Goal: Task Accomplishment & Management: Use online tool/utility

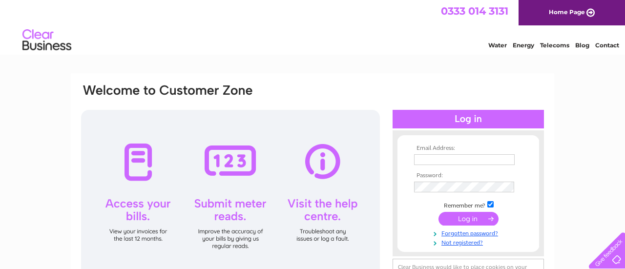
type input "[EMAIL_ADDRESS][DOMAIN_NAME]"
click at [471, 221] on input "submit" at bounding box center [469, 219] width 60 height 14
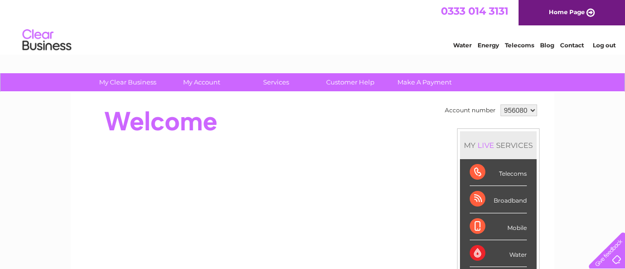
click at [531, 106] on select "956080 956081 959449 959450 959593 959597 960303" at bounding box center [519, 111] width 37 height 12
select select "959593"
click at [501, 105] on select "956080 956081 959449 959450 959593 959597 960303" at bounding box center [519, 111] width 37 height 12
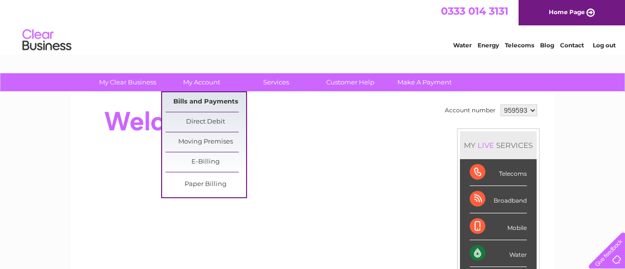
click at [195, 100] on link "Bills and Payments" at bounding box center [206, 102] width 81 height 20
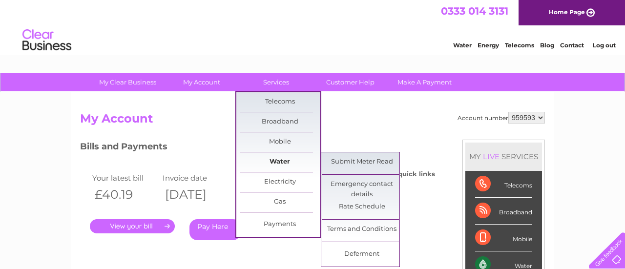
click at [276, 162] on link "Water" at bounding box center [280, 162] width 81 height 20
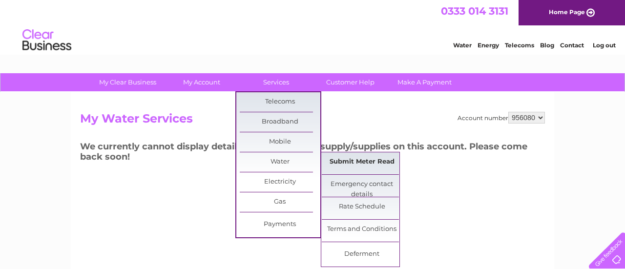
click at [377, 160] on link "Submit Meter Read" at bounding box center [362, 162] width 81 height 20
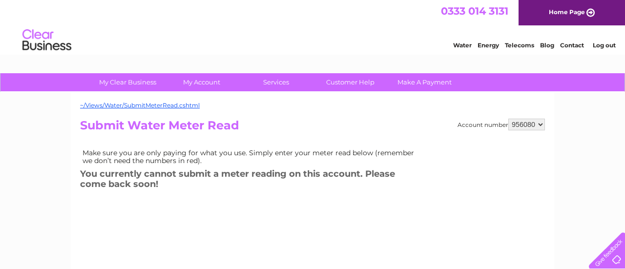
click at [539, 123] on select "956080 956081 959449 959450 959593 959597 960303" at bounding box center [527, 125] width 37 height 12
select select "959593"
click at [511, 119] on select "956080 956081 959449 959450 959593 959597 960303" at bounding box center [527, 125] width 37 height 12
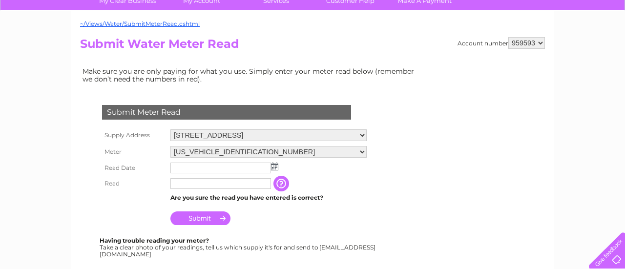
scroll to position [88, 0]
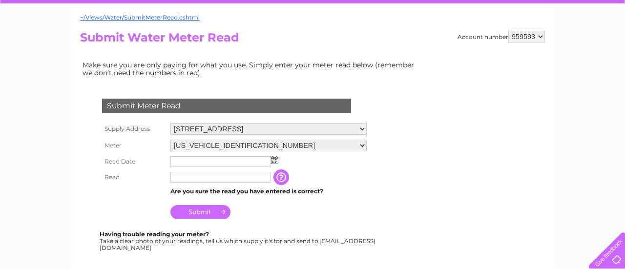
click at [275, 159] on img at bounding box center [274, 160] width 7 height 8
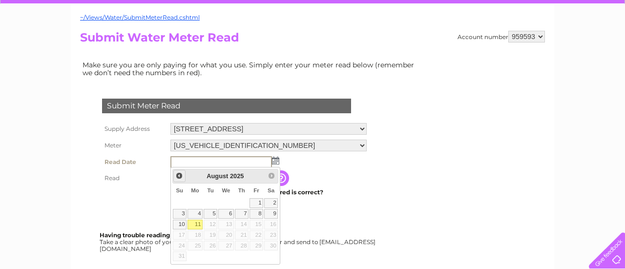
click at [179, 174] on span "Prev" at bounding box center [179, 176] width 8 height 8
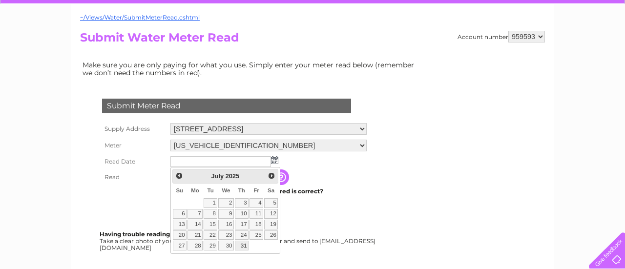
click at [244, 244] on link "31" at bounding box center [242, 246] width 14 height 10
type input "2025/07/31"
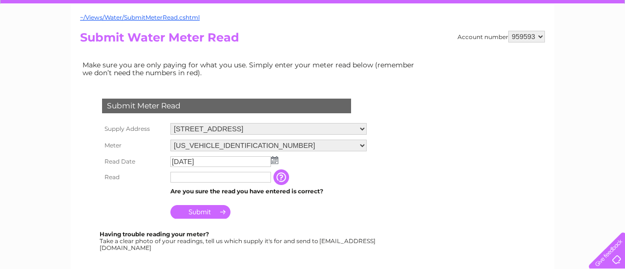
click at [245, 181] on input "text" at bounding box center [221, 177] width 101 height 11
click at [283, 178] on input "button" at bounding box center [284, 178] width 18 height 16
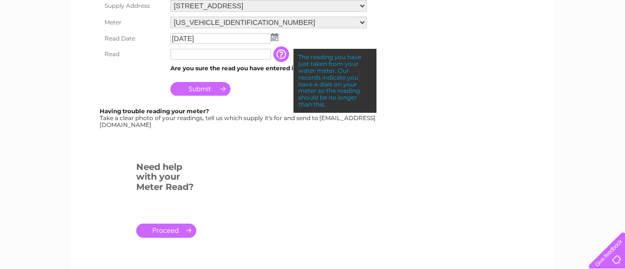
scroll to position [0, 0]
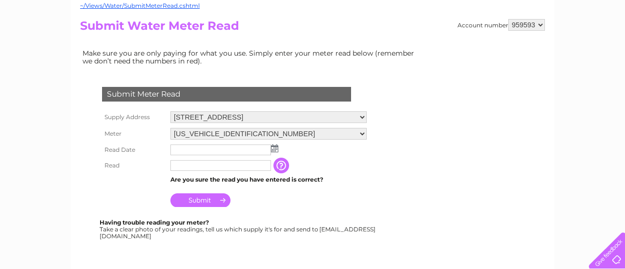
scroll to position [108, 0]
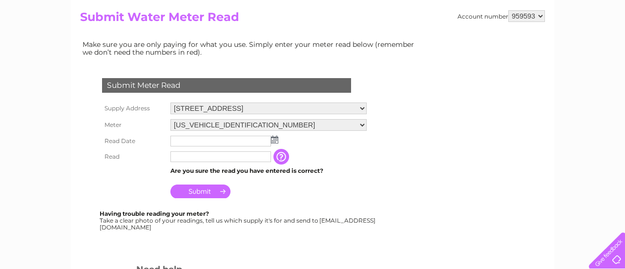
click at [275, 137] on img at bounding box center [274, 140] width 7 height 8
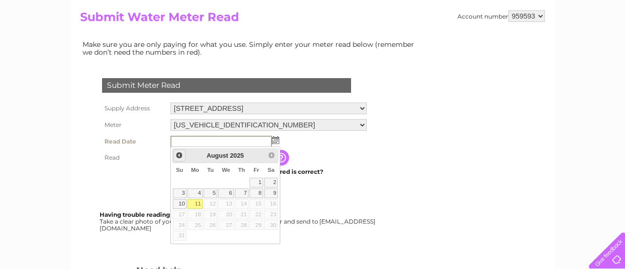
click at [178, 155] on span "Prev" at bounding box center [179, 155] width 8 height 8
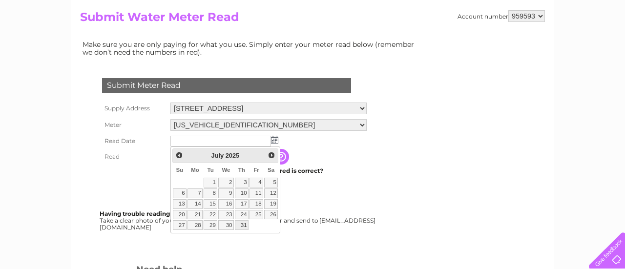
click at [246, 223] on link "31" at bounding box center [242, 225] width 14 height 10
type input "[DATE]"
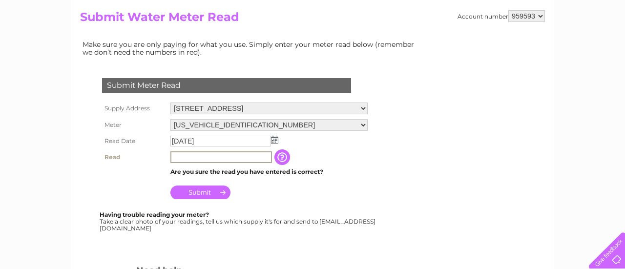
click at [192, 156] on input "text" at bounding box center [222, 157] width 102 height 12
click at [282, 155] on input "button" at bounding box center [283, 157] width 18 height 16
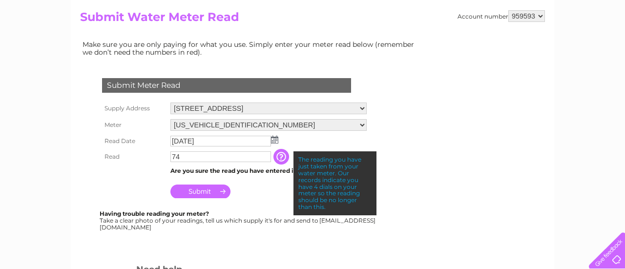
click at [281, 154] on input "button" at bounding box center [283, 157] width 18 height 16
click at [291, 201] on div "Submit Meter Read Supply Address 9 Church Street, Port Glasgow, PA14 5EH Meter …" at bounding box center [228, 149] width 297 height 162
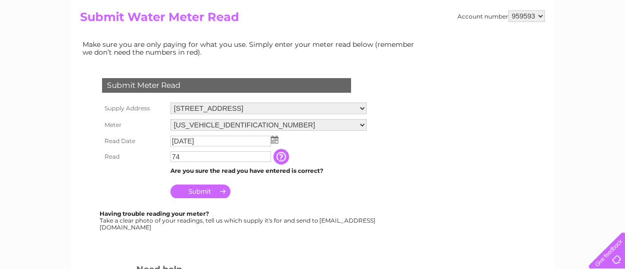
click at [215, 155] on input "74" at bounding box center [221, 156] width 101 height 11
type input "7"
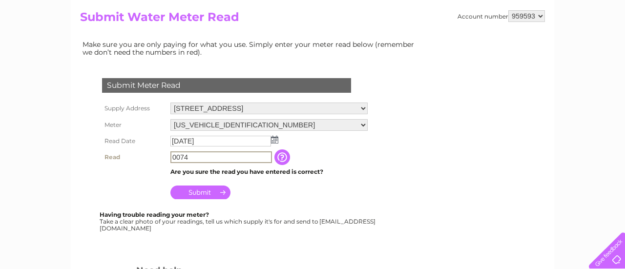
type input "0074"
drag, startPoint x: 320, startPoint y: 217, endPoint x: 310, endPoint y: 206, distance: 15.3
click at [319, 215] on div "Having trouble reading your meter? Take a clear photo of your readings, tell us…" at bounding box center [239, 222] width 278 height 20
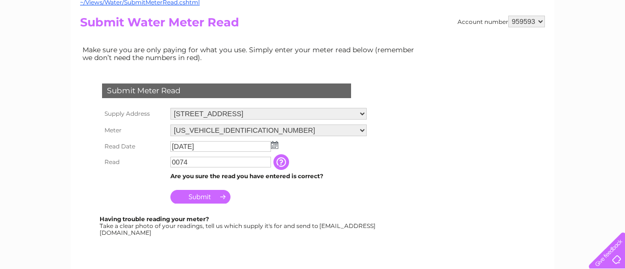
scroll to position [99, 0]
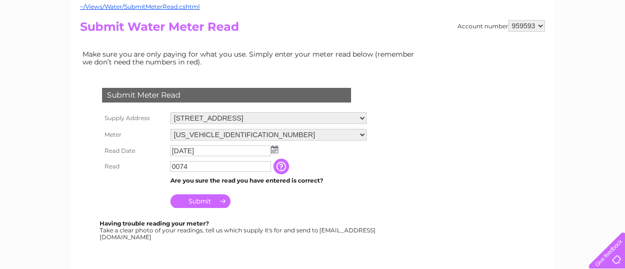
click at [198, 203] on input "Submit" at bounding box center [201, 201] width 60 height 14
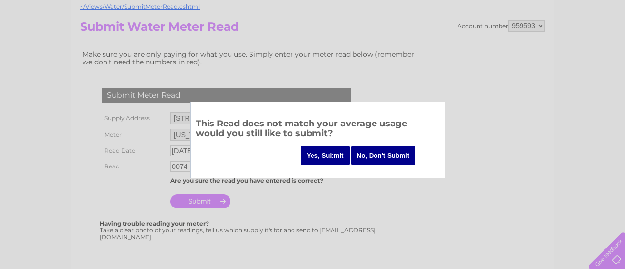
click at [380, 155] on input "No, Don't Submit" at bounding box center [383, 155] width 65 height 19
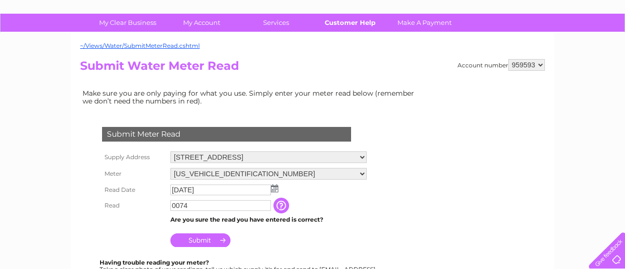
scroll to position [0, 0]
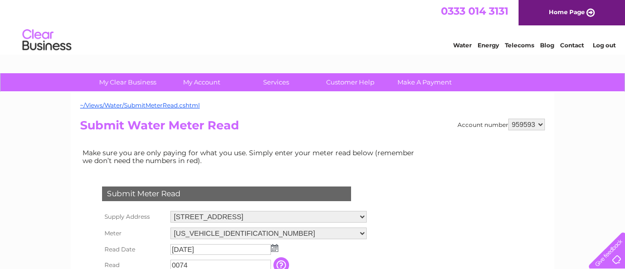
click at [605, 46] on link "Log out" at bounding box center [604, 45] width 23 height 7
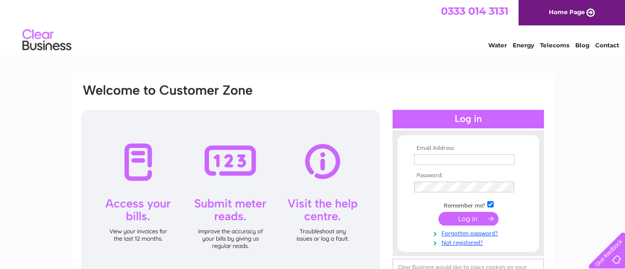
type input "[EMAIL_ADDRESS][DOMAIN_NAME]"
click at [473, 219] on input "submit" at bounding box center [469, 219] width 60 height 14
